Goal: Task Accomplishment & Management: Use online tool/utility

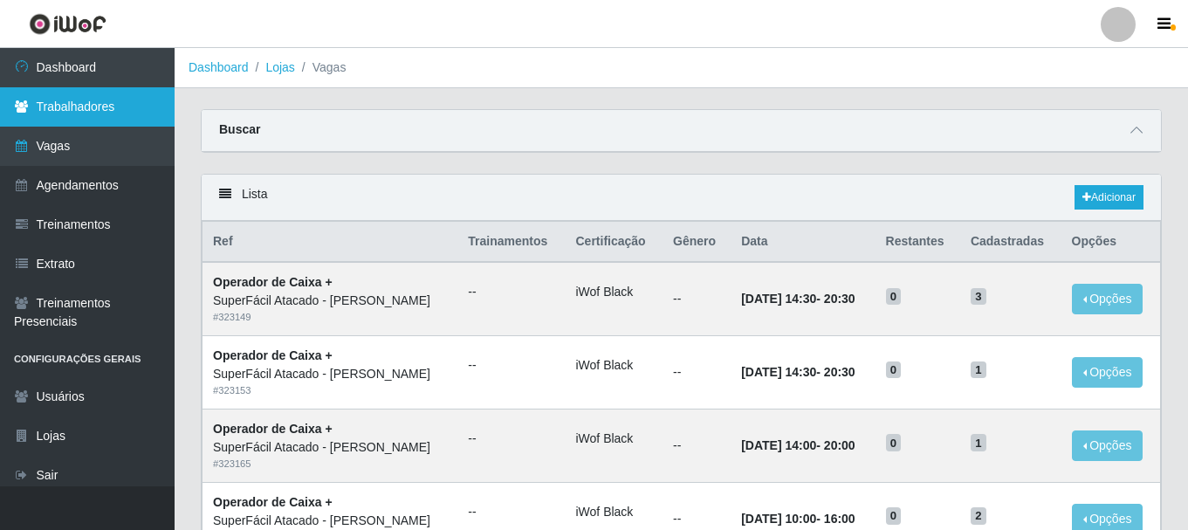
click at [93, 104] on link "Trabalhadores" at bounding box center [87, 106] width 175 height 39
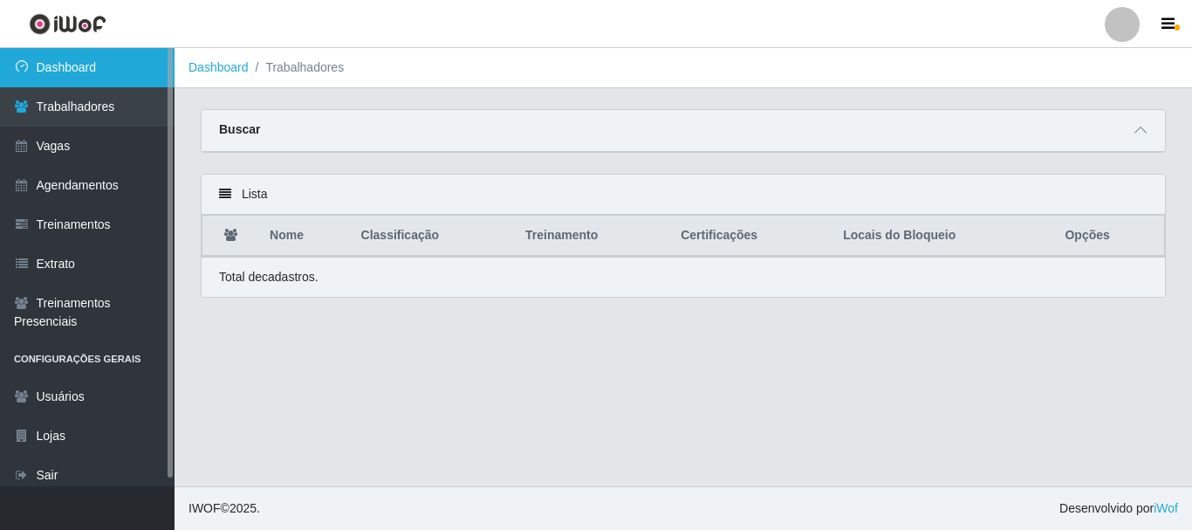
click at [122, 68] on link "Dashboard" at bounding box center [87, 67] width 175 height 39
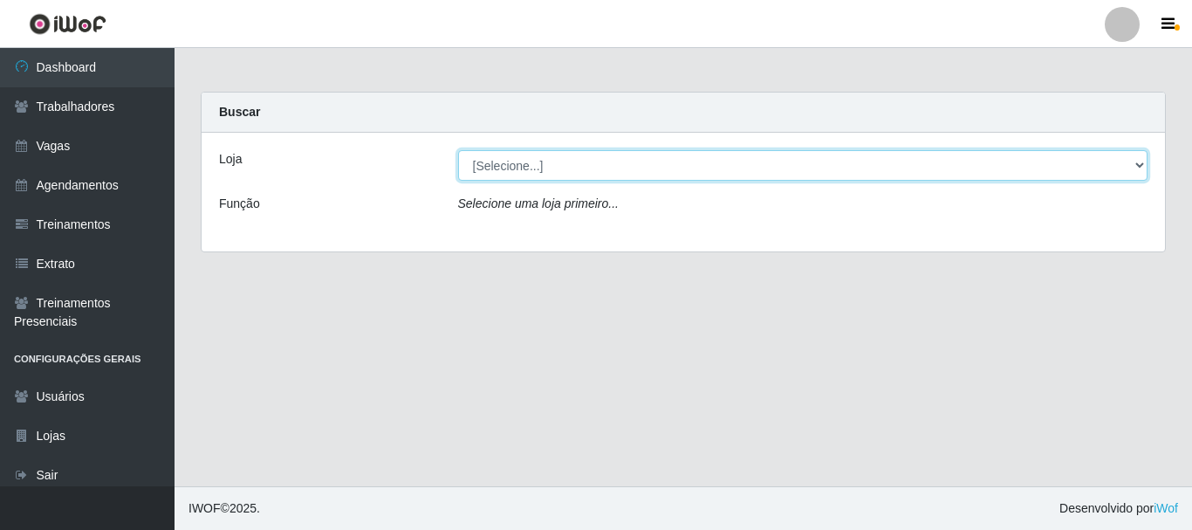
click at [1138, 167] on select "[Selecione...] SuperFácil Atacado - [PERSON_NAME]" at bounding box center [803, 165] width 690 height 31
select select "399"
click at [458, 150] on select "[Selecione...] SuperFácil Atacado - [PERSON_NAME]" at bounding box center [803, 165] width 690 height 31
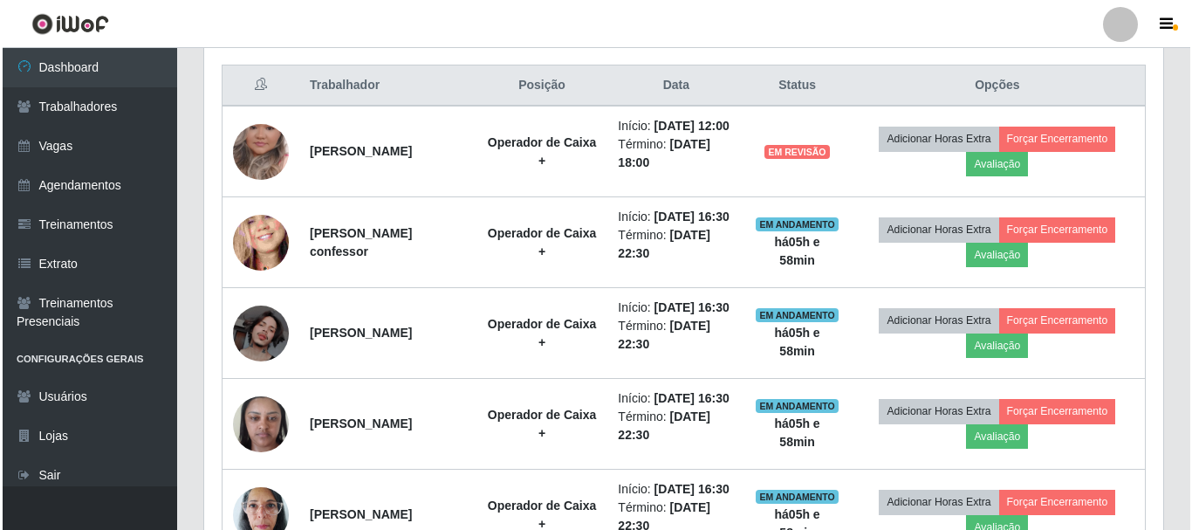
scroll to position [698, 0]
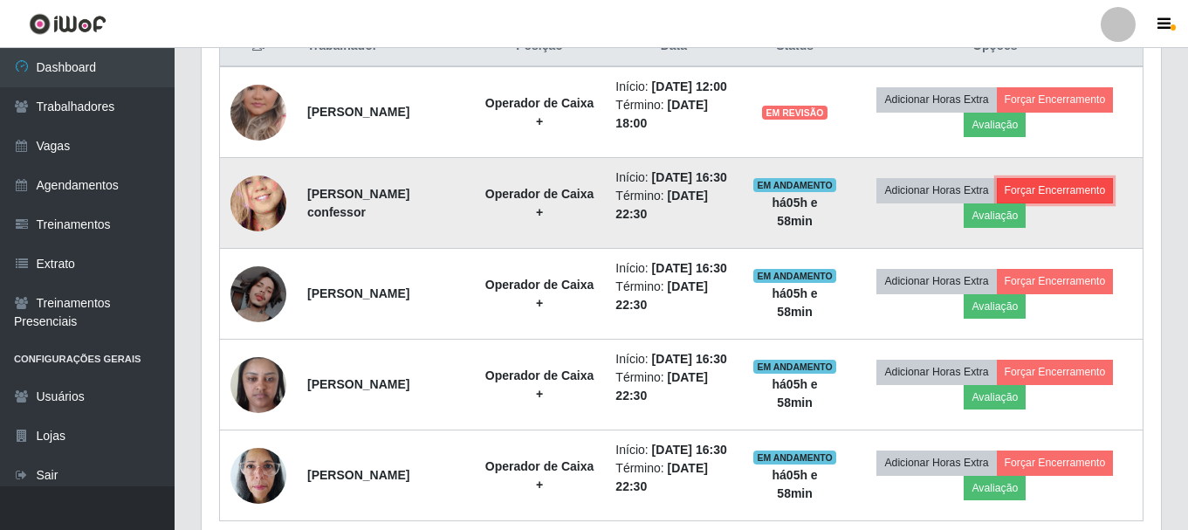
click at [1073, 202] on button "Forçar Encerramento" at bounding box center [1055, 190] width 117 height 24
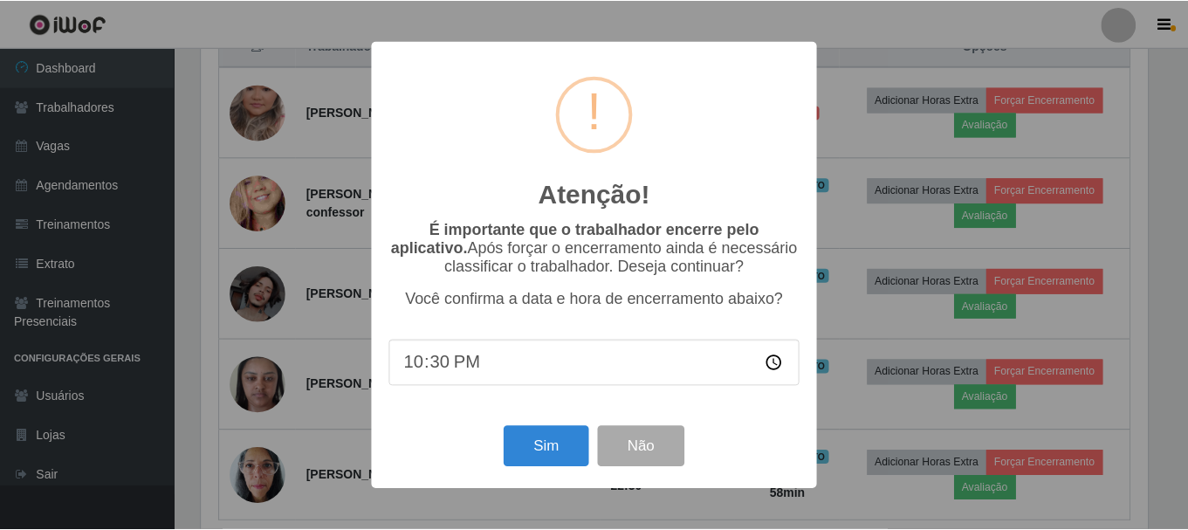
scroll to position [362, 951]
click at [535, 442] on button "Sim" at bounding box center [547, 446] width 85 height 41
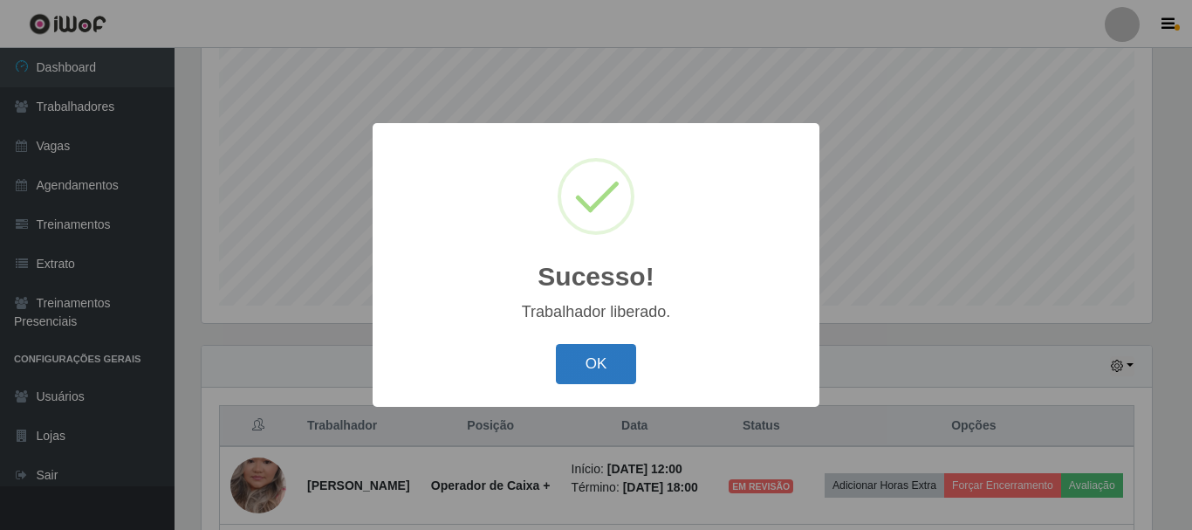
click at [597, 359] on button "OK" at bounding box center [596, 364] width 81 height 41
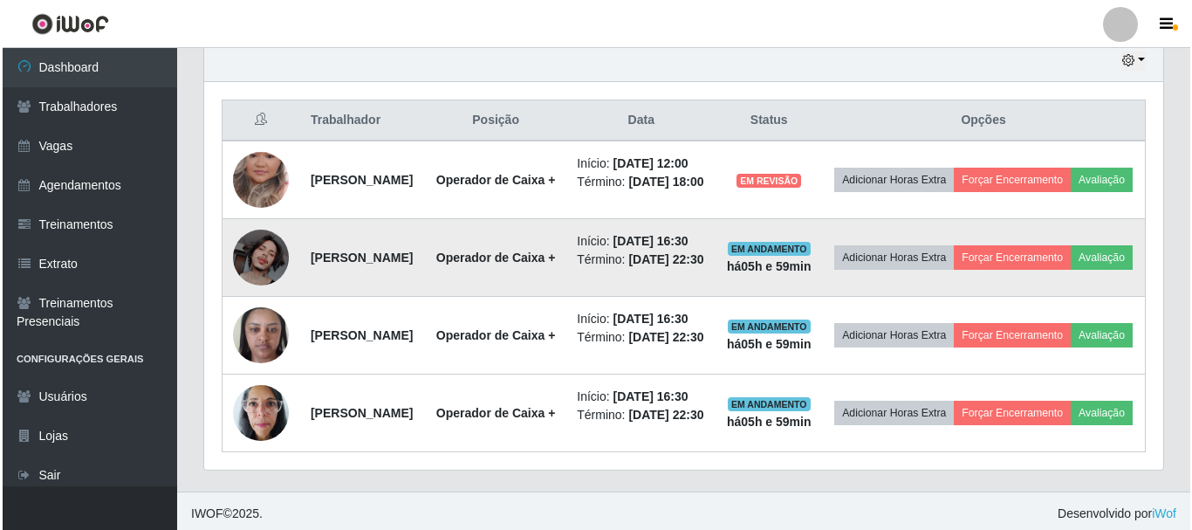
scroll to position [668, 0]
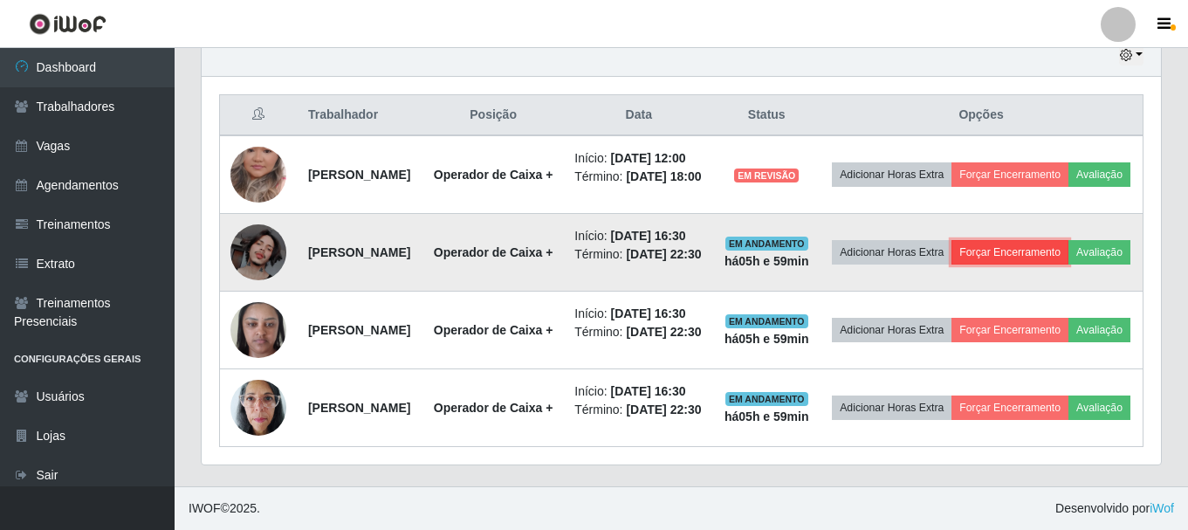
click at [1037, 252] on button "Forçar Encerramento" at bounding box center [1009, 252] width 117 height 24
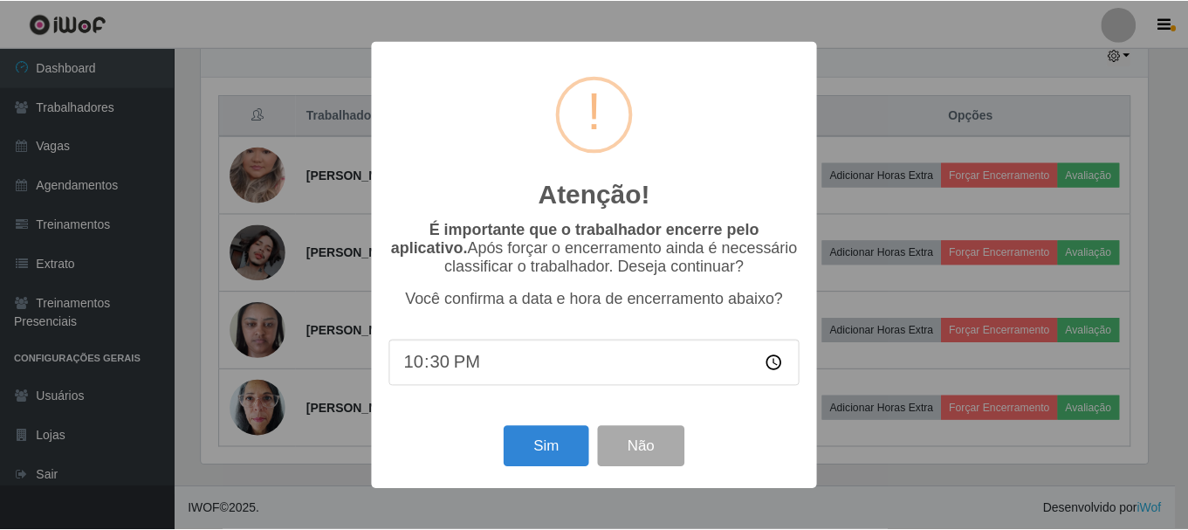
scroll to position [362, 951]
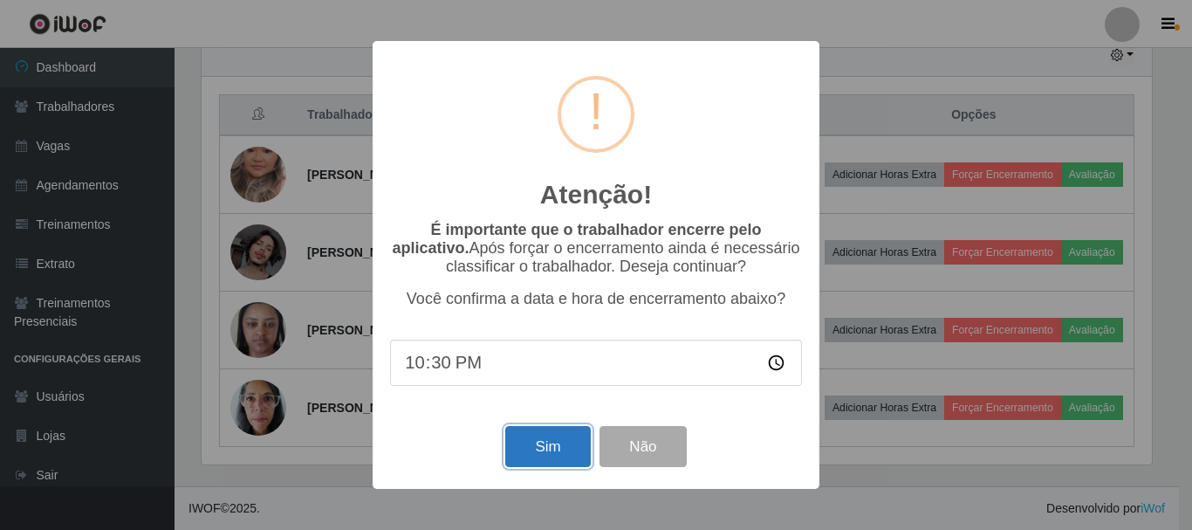
click at [525, 443] on button "Sim" at bounding box center [547, 446] width 85 height 41
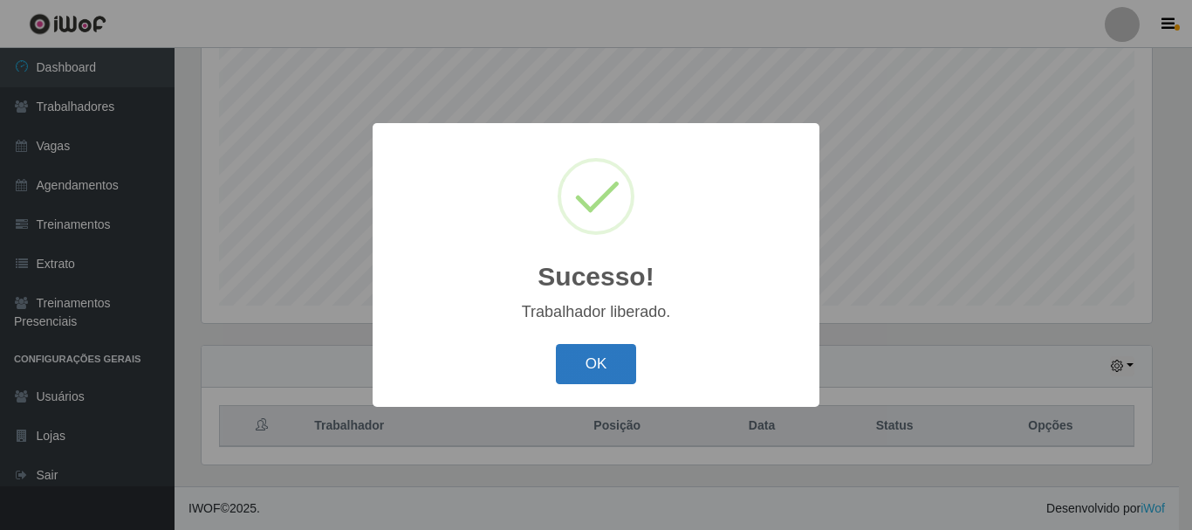
click at [600, 352] on button "OK" at bounding box center [596, 364] width 81 height 41
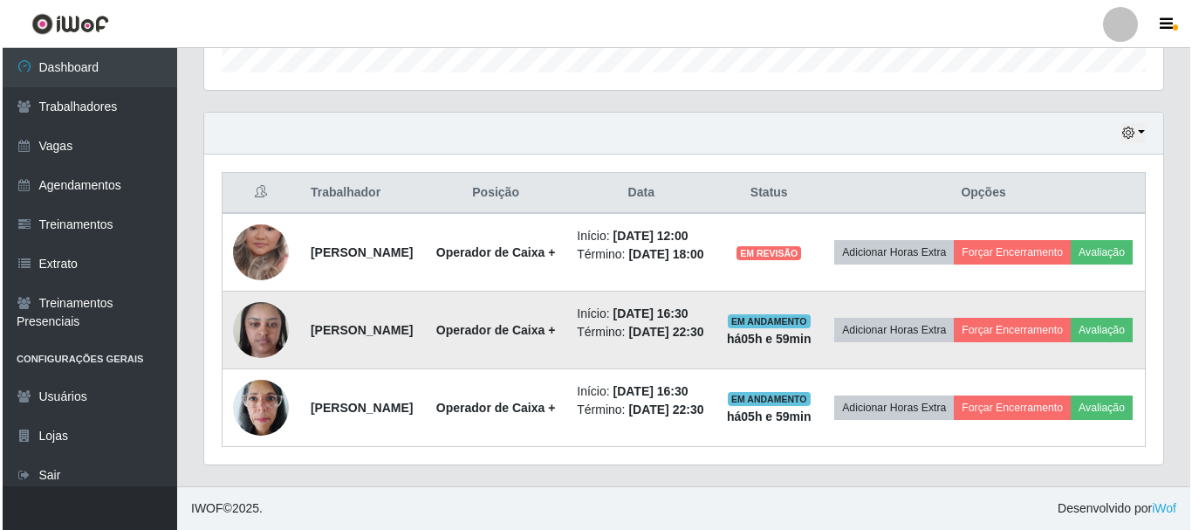
scroll to position [646, 0]
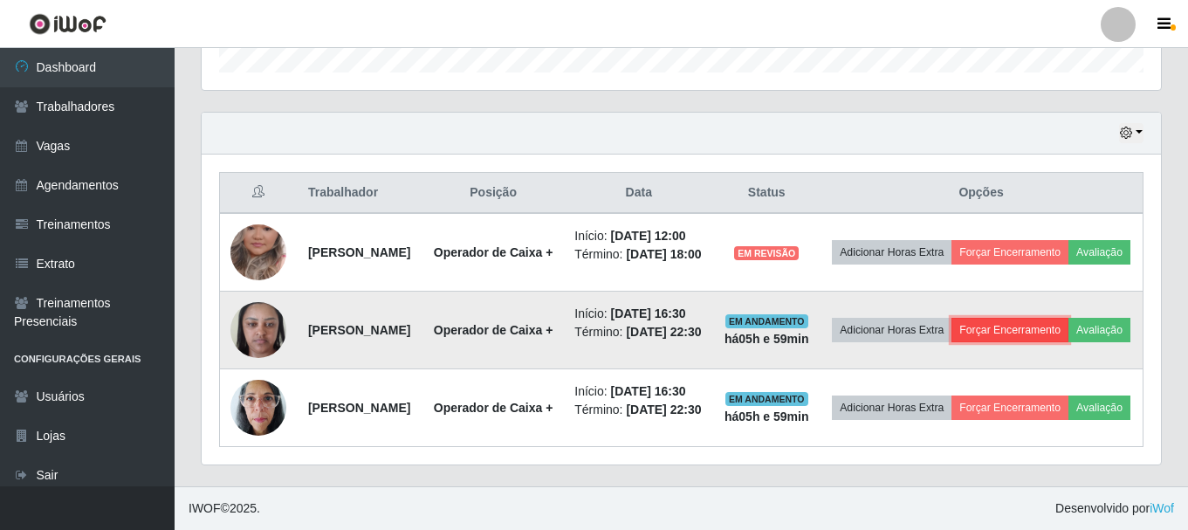
click at [1068, 318] on button "Forçar Encerramento" at bounding box center [1009, 330] width 117 height 24
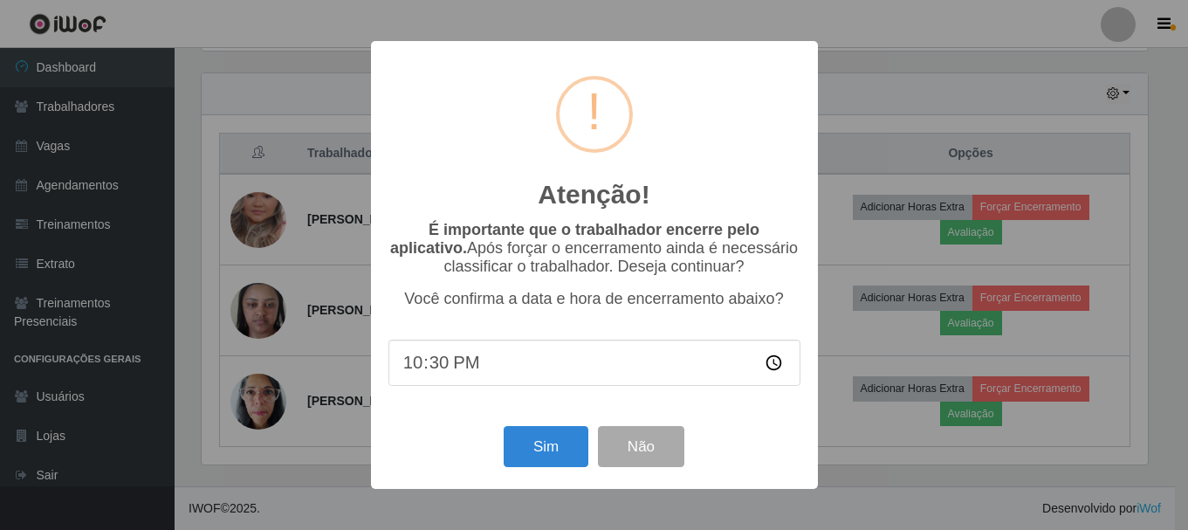
scroll to position [362, 951]
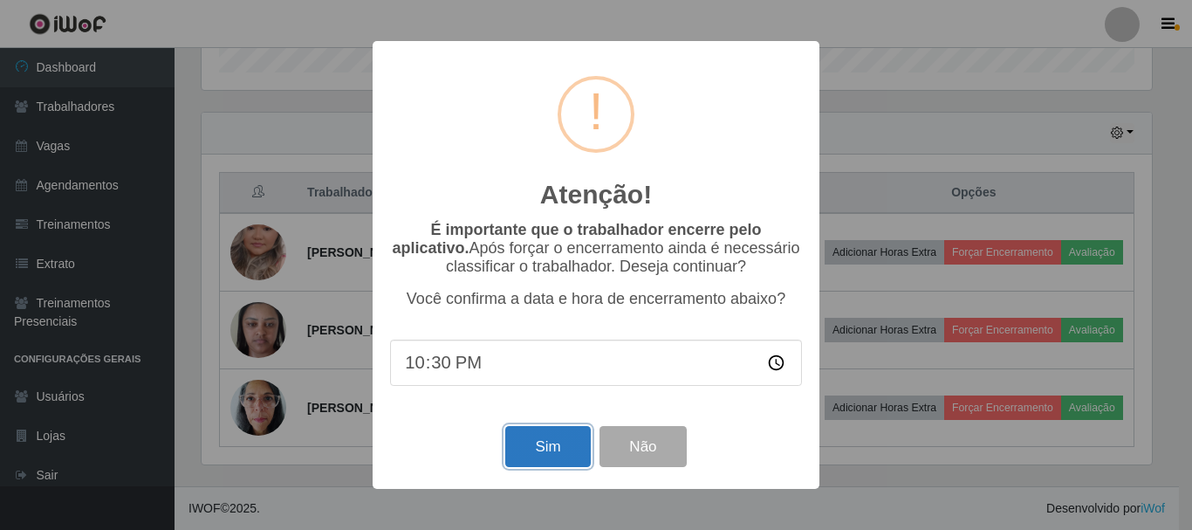
click at [523, 450] on button "Sim" at bounding box center [547, 446] width 85 height 41
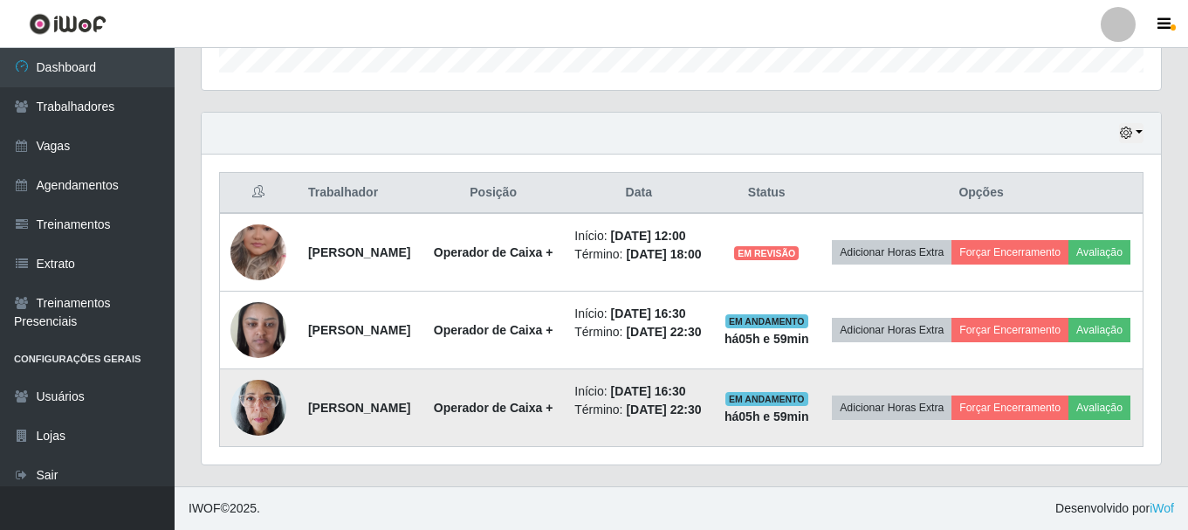
scroll to position [0, 0]
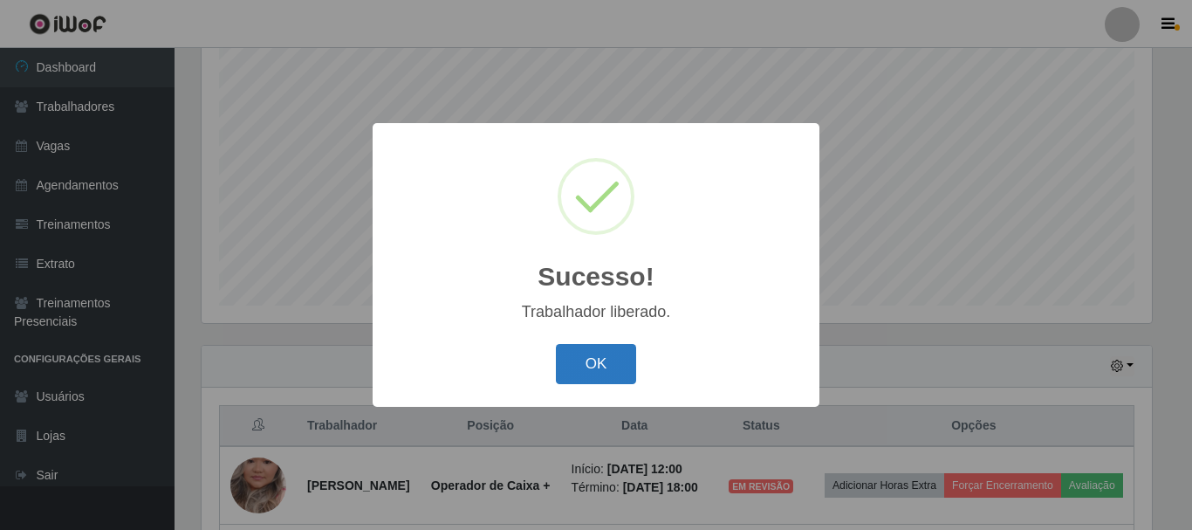
click at [603, 367] on button "OK" at bounding box center [596, 364] width 81 height 41
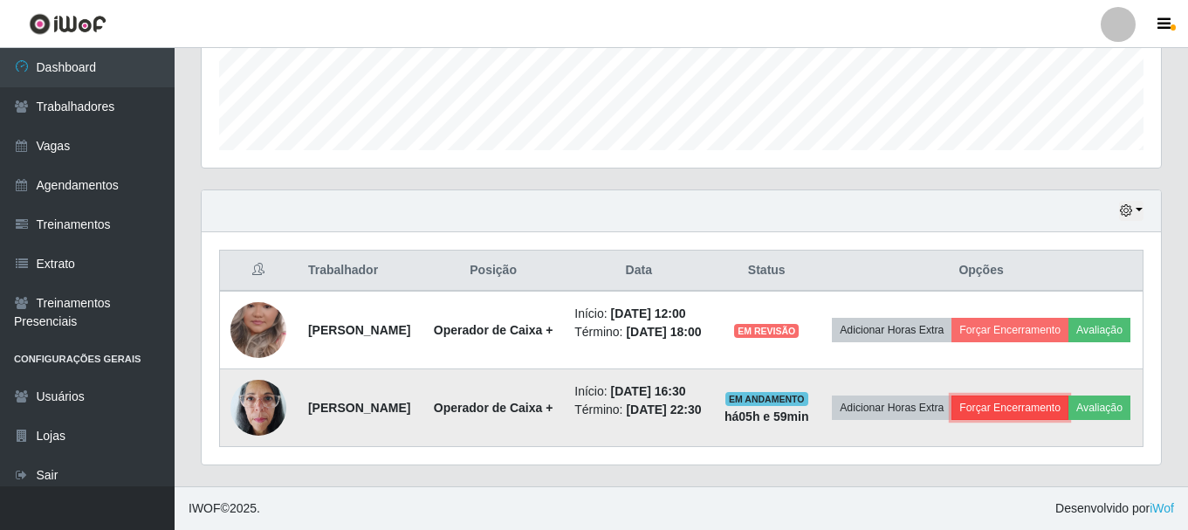
click at [1064, 395] on button "Forçar Encerramento" at bounding box center [1009, 407] width 117 height 24
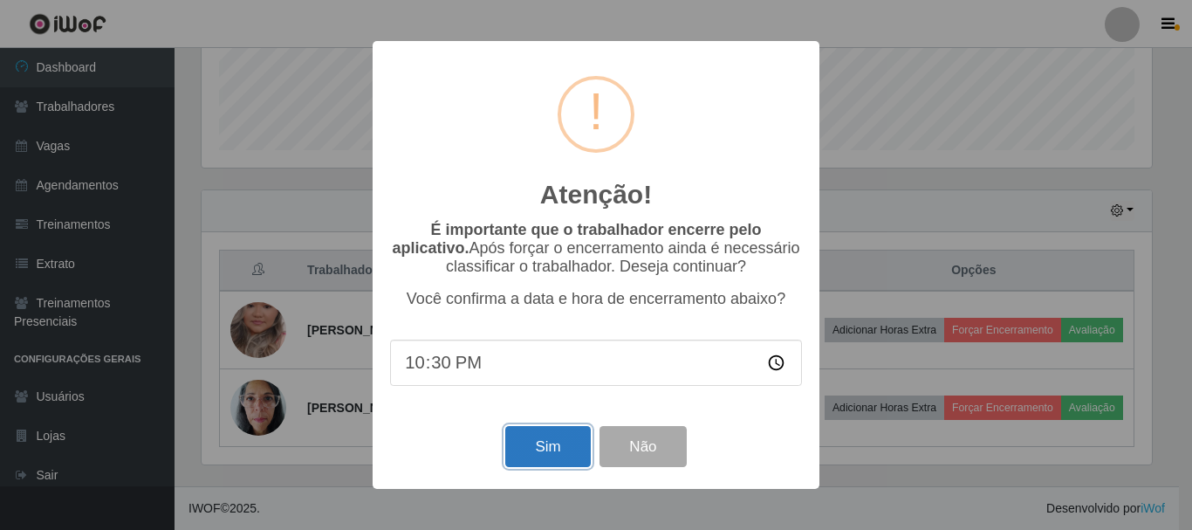
click at [539, 437] on button "Sim" at bounding box center [547, 446] width 85 height 41
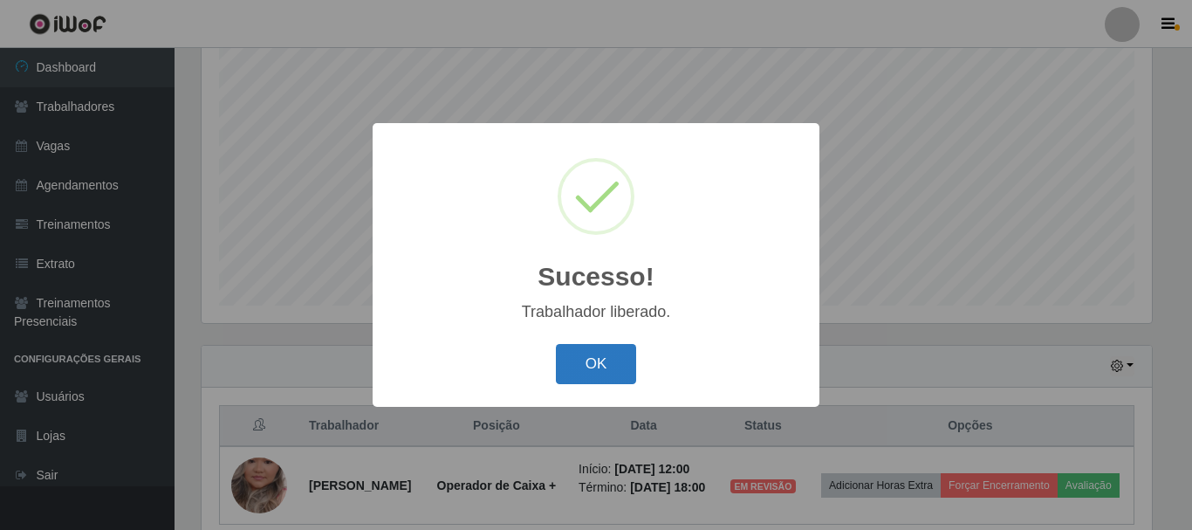
click at [577, 361] on button "OK" at bounding box center [596, 364] width 81 height 41
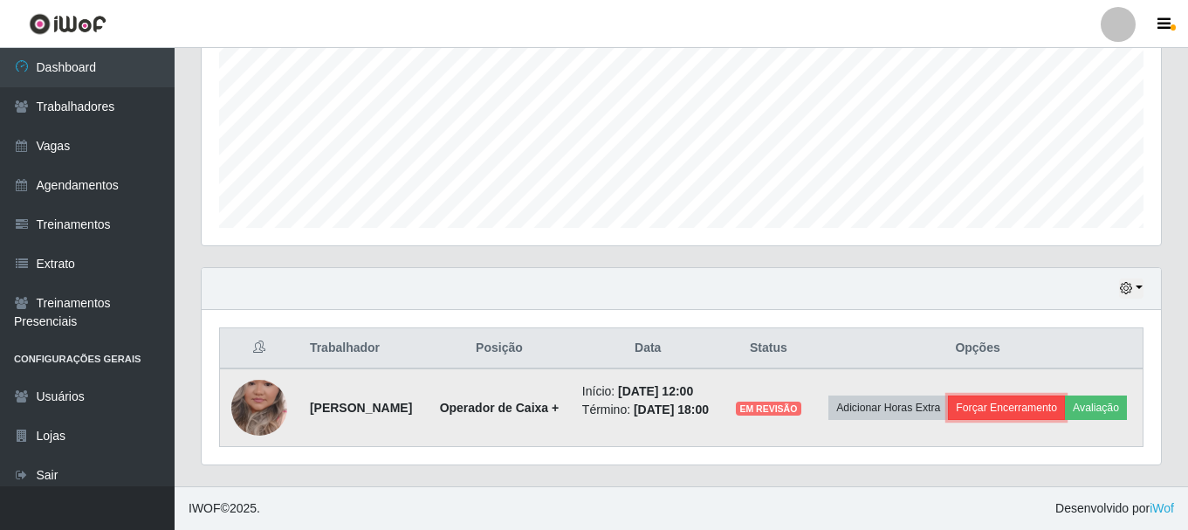
click at [1030, 395] on button "Forçar Encerramento" at bounding box center [1006, 407] width 117 height 24
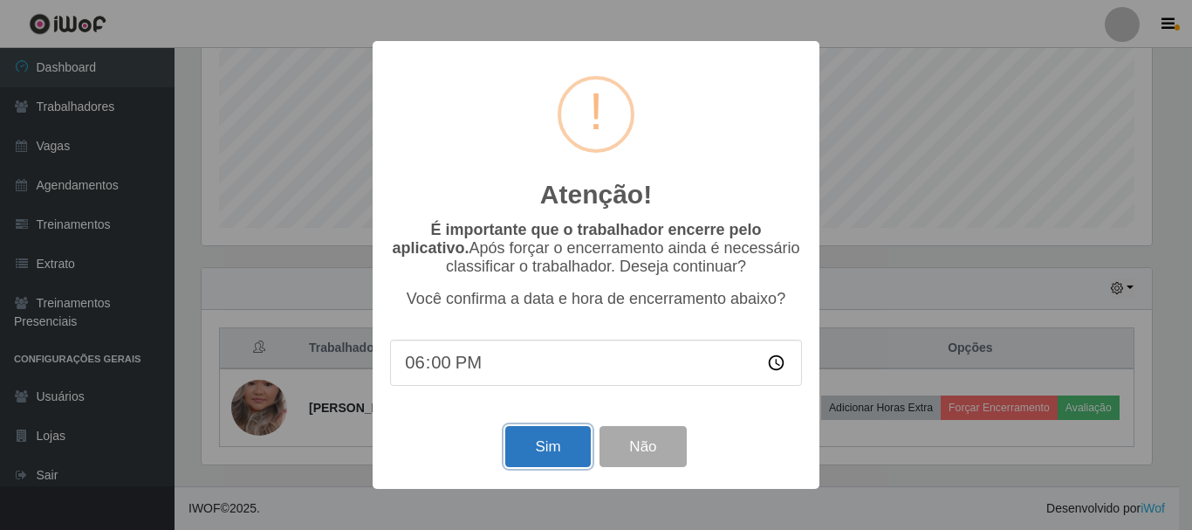
click at [545, 453] on button "Sim" at bounding box center [547, 446] width 85 height 41
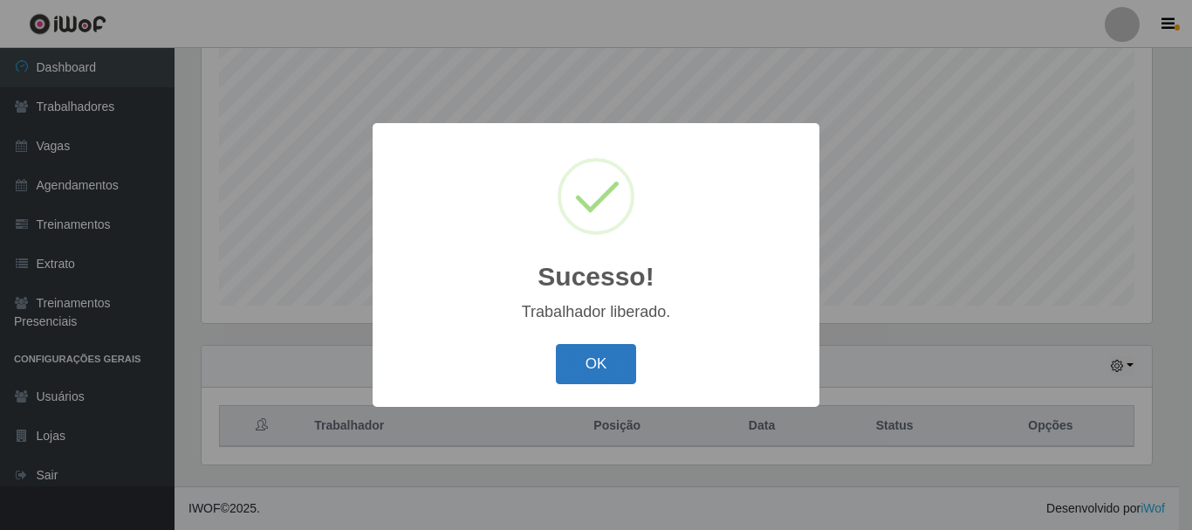
click at [575, 359] on button "OK" at bounding box center [596, 364] width 81 height 41
